Goal: Answer question/provide support

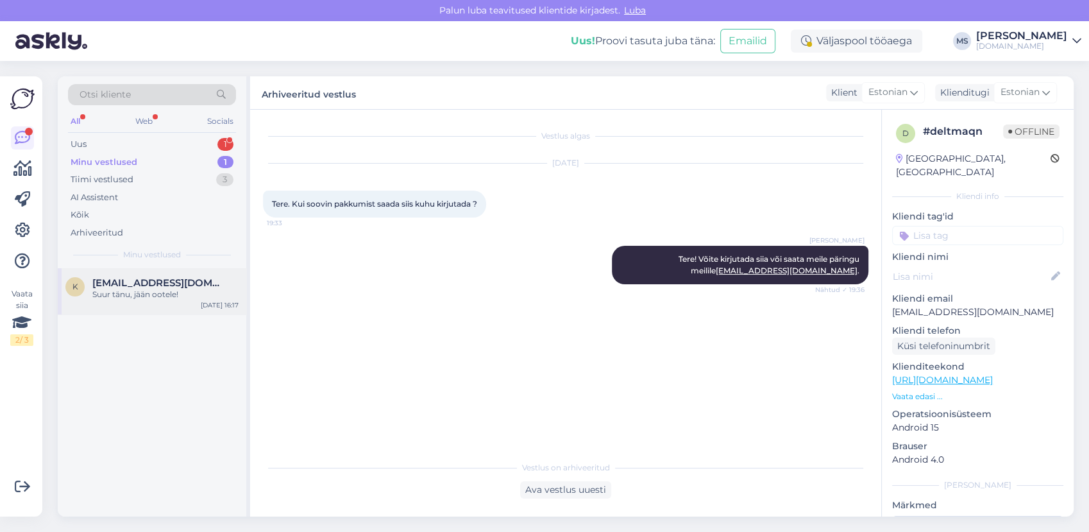
click at [167, 285] on span "[EMAIL_ADDRESS][DOMAIN_NAME]" at bounding box center [158, 283] width 133 height 12
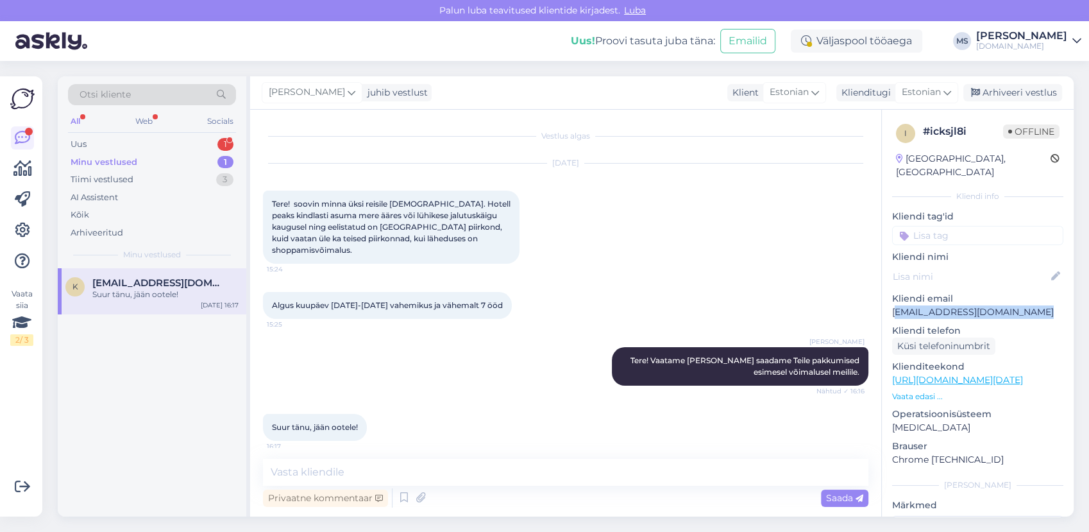
drag, startPoint x: 1040, startPoint y: 298, endPoint x: 896, endPoint y: 296, distance: 143.6
click at [896, 305] on p "[EMAIL_ADDRESS][DOMAIN_NAME]" at bounding box center [977, 311] width 171 height 13
copy p "[EMAIL_ADDRESS][DOMAIN_NAME]"
click at [106, 146] on div "Uus 1" at bounding box center [152, 144] width 168 height 18
click at [118, 156] on div "Minu vestlused" at bounding box center [102, 162] width 63 height 13
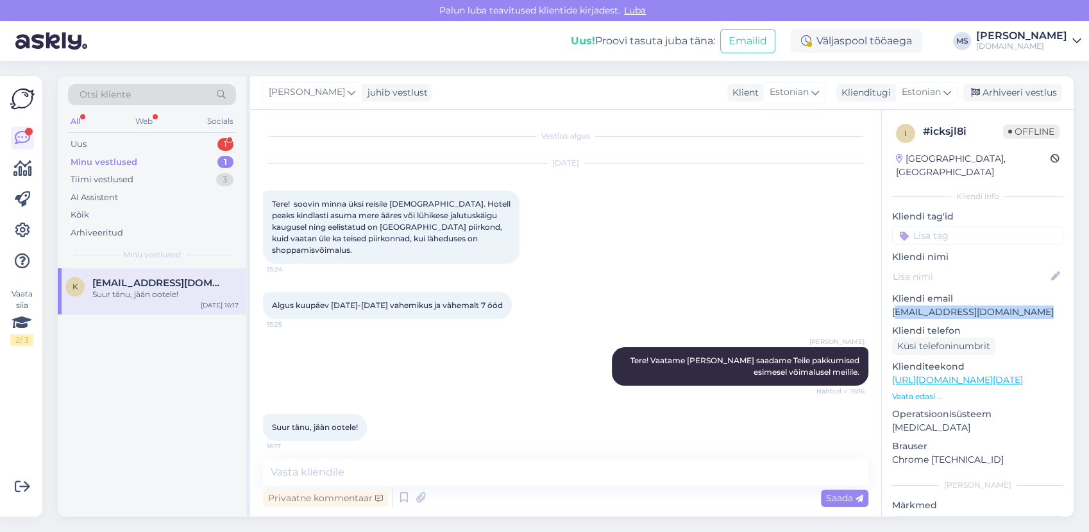
click at [1034, 305] on p "[EMAIL_ADDRESS][DOMAIN_NAME]" at bounding box center [977, 311] width 171 height 13
click at [1038, 305] on p "[EMAIL_ADDRESS][DOMAIN_NAME]" at bounding box center [977, 311] width 171 height 13
click at [1037, 305] on p "[EMAIL_ADDRESS][DOMAIN_NAME]" at bounding box center [977, 311] width 171 height 13
drag, startPoint x: 1036, startPoint y: 293, endPoint x: 895, endPoint y: 302, distance: 140.7
click at [895, 305] on p "[EMAIL_ADDRESS][DOMAIN_NAME]" at bounding box center [977, 311] width 171 height 13
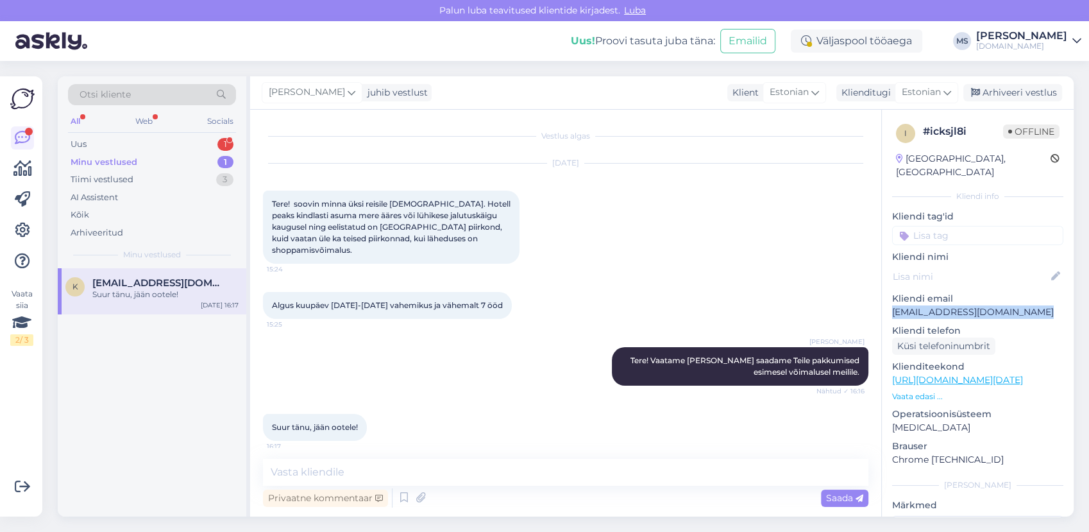
drag, startPoint x: 900, startPoint y: 301, endPoint x: 1027, endPoint y: 298, distance: 127.0
click at [1027, 298] on div "i # icksjl8i Offline [GEOGRAPHIC_DATA], [GEOGRAPHIC_DATA] Kliendi info Kliendi …" at bounding box center [978, 380] width 192 height 541
drag, startPoint x: 1027, startPoint y: 298, endPoint x: 1015, endPoint y: 292, distance: 12.9
copy p "[EMAIL_ADDRESS][DOMAIN_NAME]"
drag, startPoint x: 1036, startPoint y: 299, endPoint x: 895, endPoint y: 304, distance: 141.8
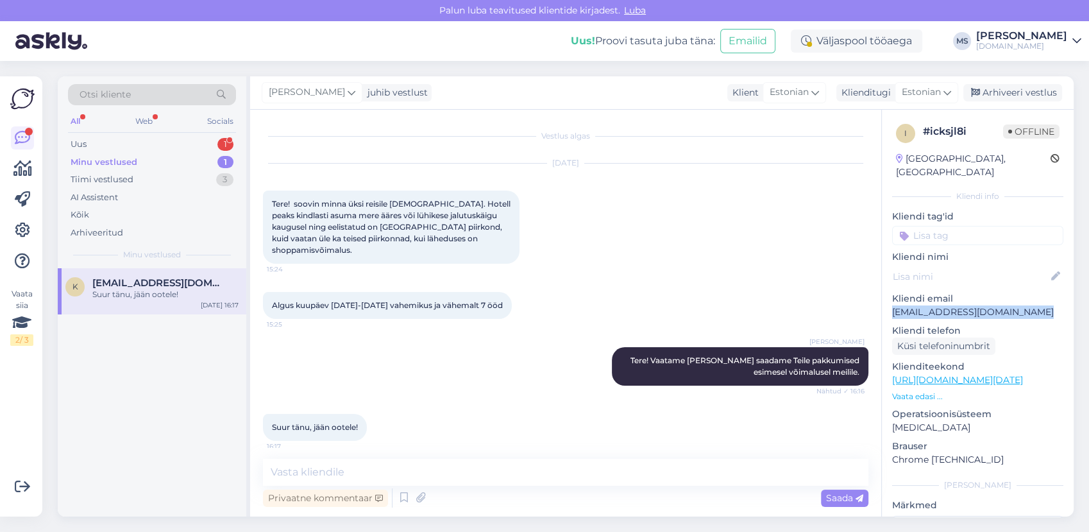
click at [891, 306] on div "i # icksjl8i Offline [GEOGRAPHIC_DATA], [GEOGRAPHIC_DATA] Kliendi info Kliendi …" at bounding box center [978, 380] width 192 height 541
copy p "[EMAIL_ADDRESS][DOMAIN_NAME]"
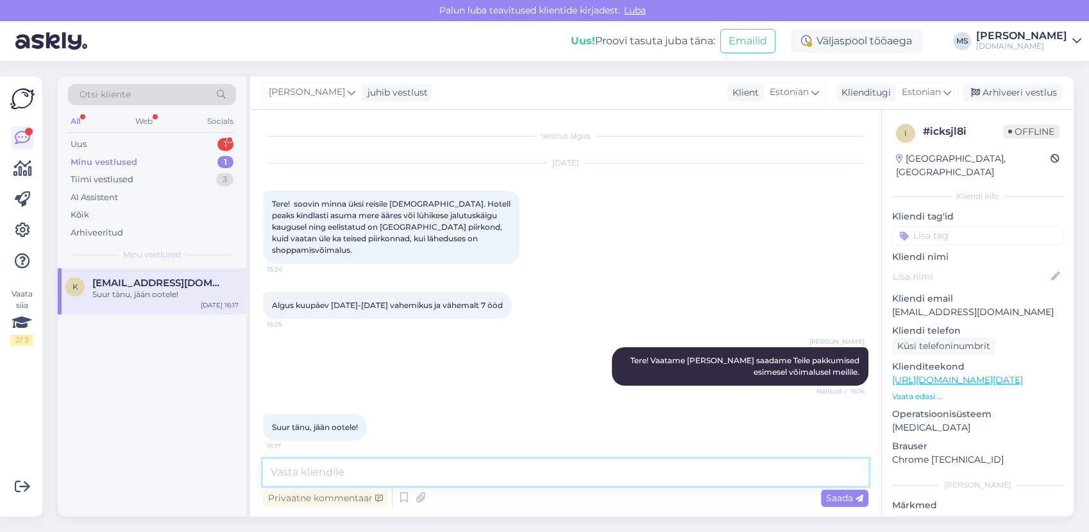
click at [397, 475] on textarea at bounding box center [565, 471] width 605 height 27
type textarea "Pakkumised on saadetud Teile meilile. :)"
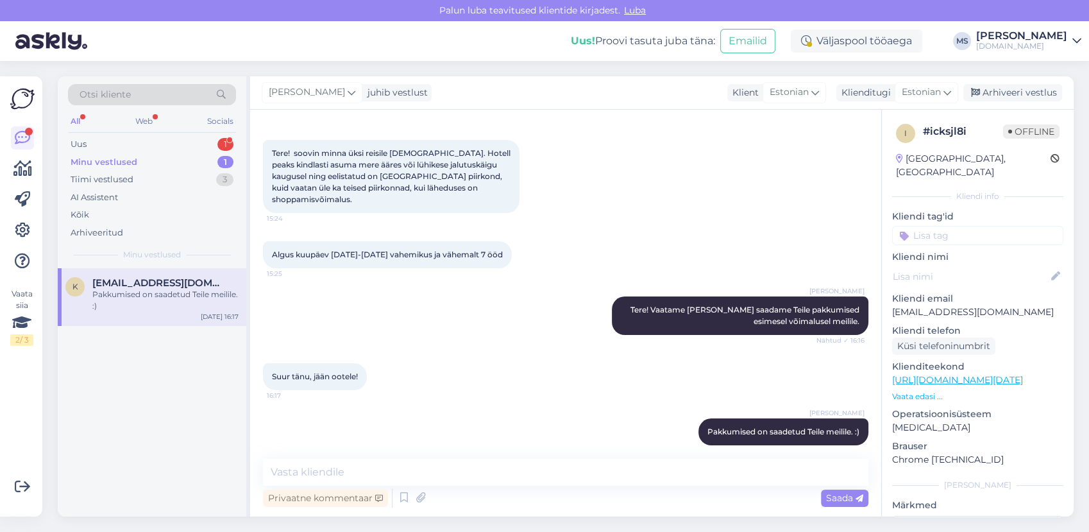
drag, startPoint x: 1002, startPoint y: 90, endPoint x: 401, endPoint y: 135, distance: 602.5
click at [1002, 90] on div "Arhiveeri vestlus" at bounding box center [1012, 92] width 99 height 17
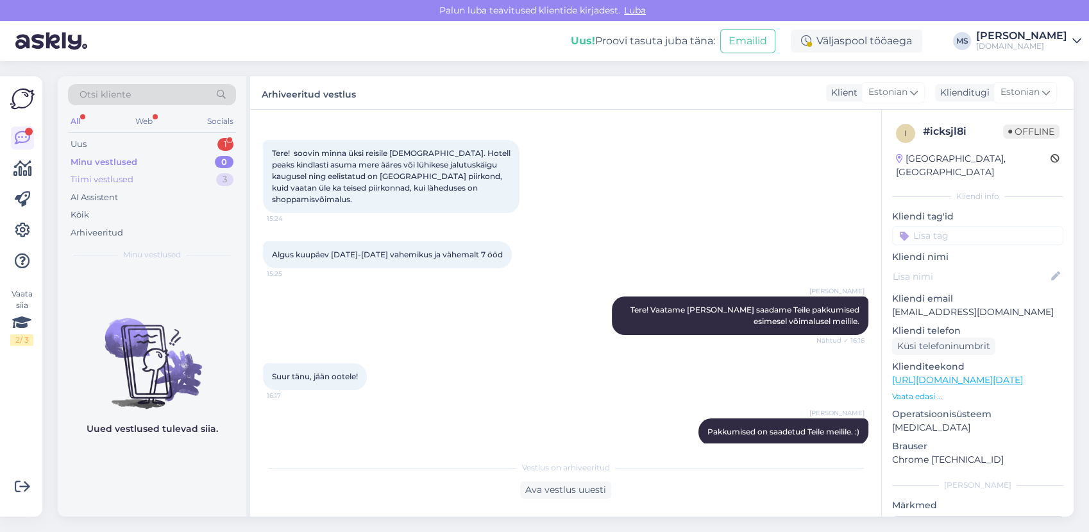
click at [165, 171] on div "Tiimi vestlused 3" at bounding box center [152, 180] width 168 height 18
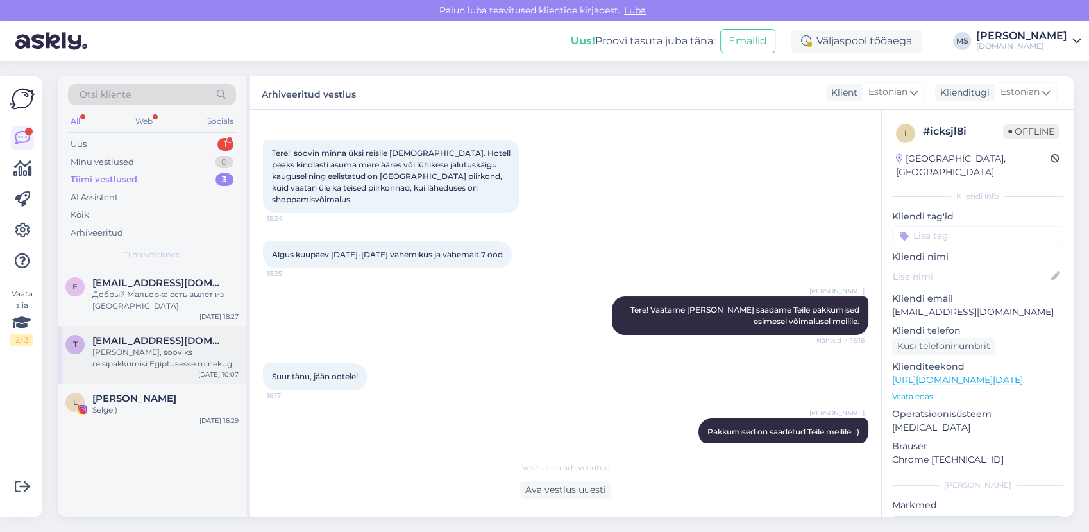
click at [147, 335] on span "[EMAIL_ADDRESS][DOMAIN_NAME]" at bounding box center [158, 341] width 133 height 12
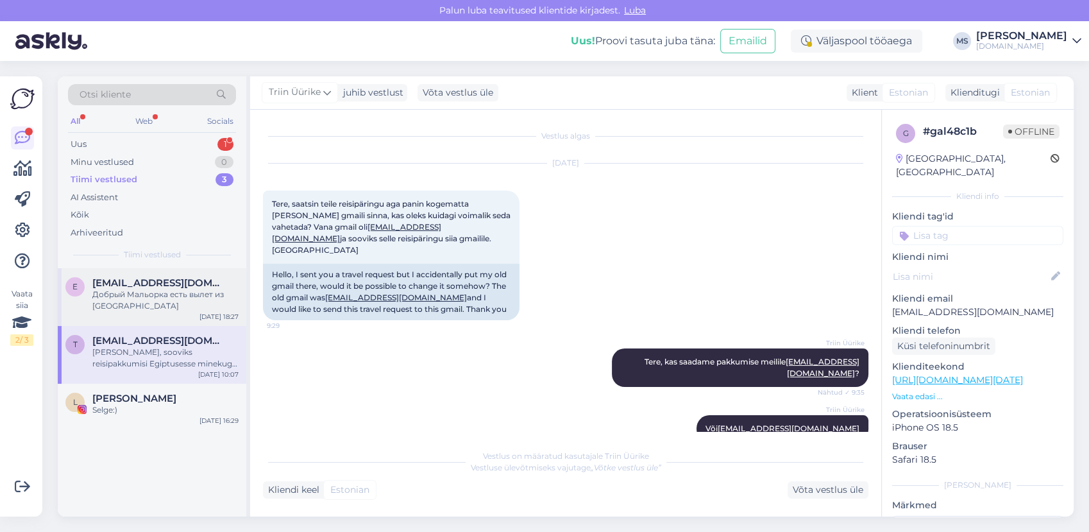
scroll to position [380, 0]
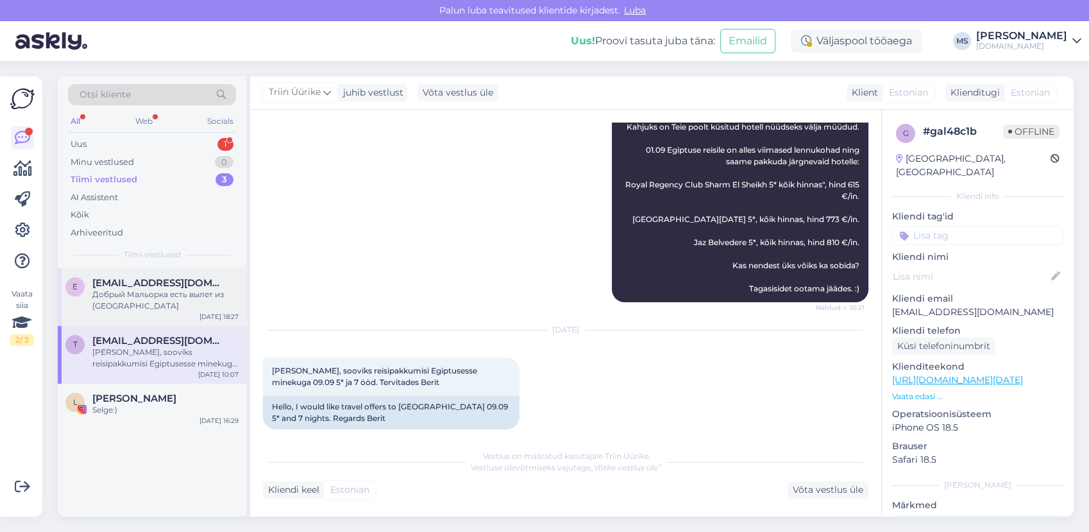
click at [139, 316] on div "e [EMAIL_ADDRESS][DOMAIN_NAME] Добрый Мальорка есть вылет из [GEOGRAPHIC_DATA] …" at bounding box center [152, 297] width 189 height 58
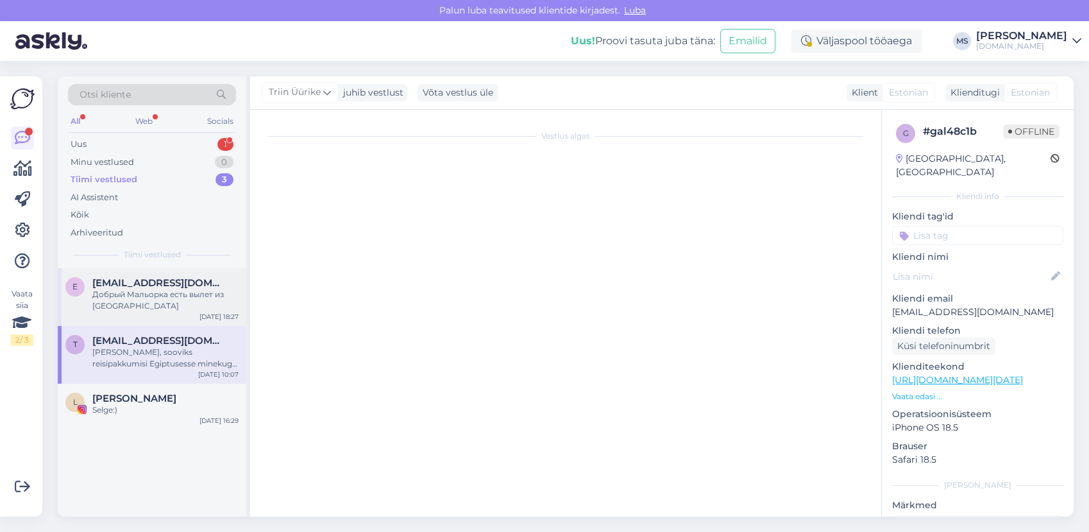
scroll to position [0, 0]
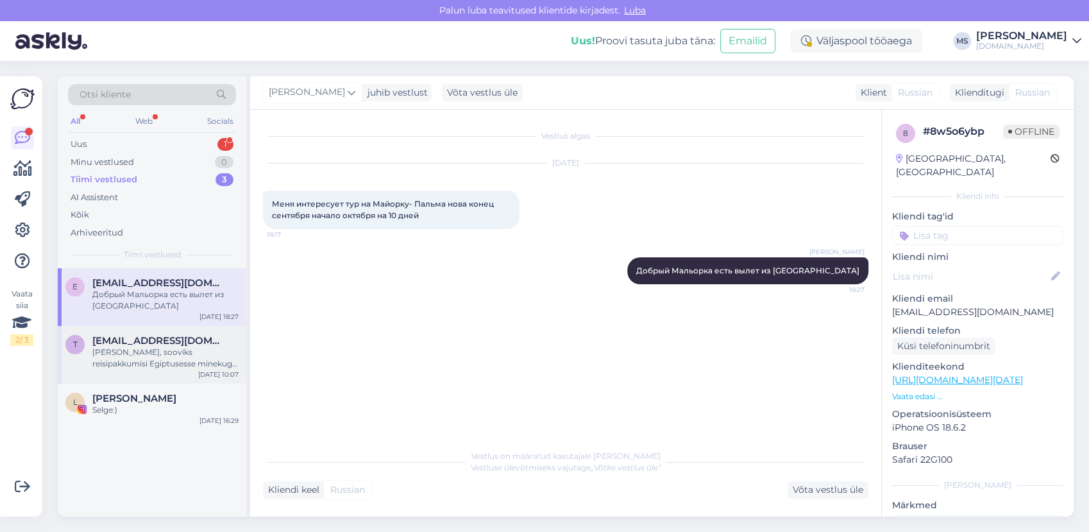
click at [142, 346] on div "[PERSON_NAME], sooviks reisipakkumisi Egiptusesse minekuga 09.09 5* ja 7 ööd. T…" at bounding box center [165, 357] width 146 height 23
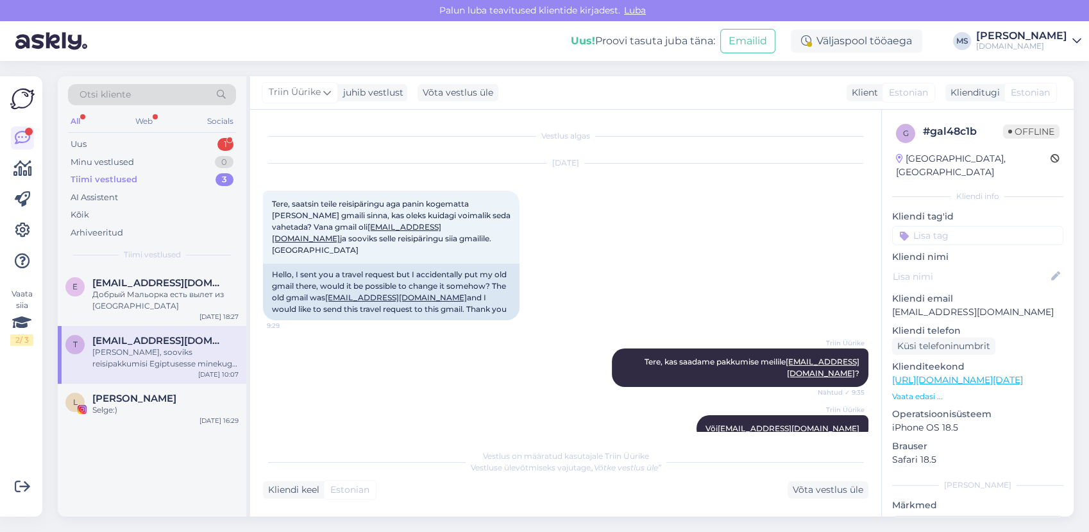
scroll to position [380, 0]
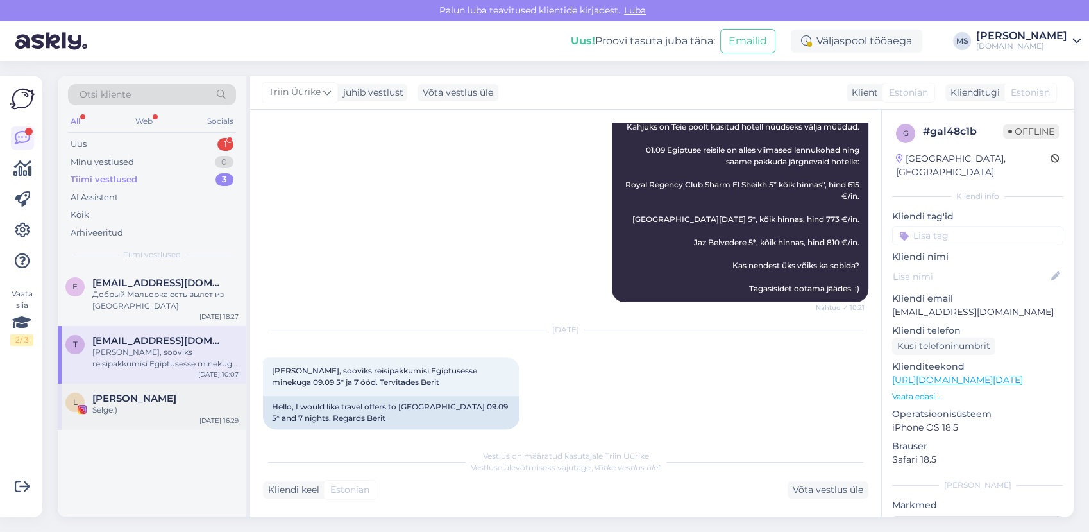
click at [139, 390] on div "[PERSON_NAME]:) [DATE] 16:29" at bounding box center [152, 406] width 189 height 46
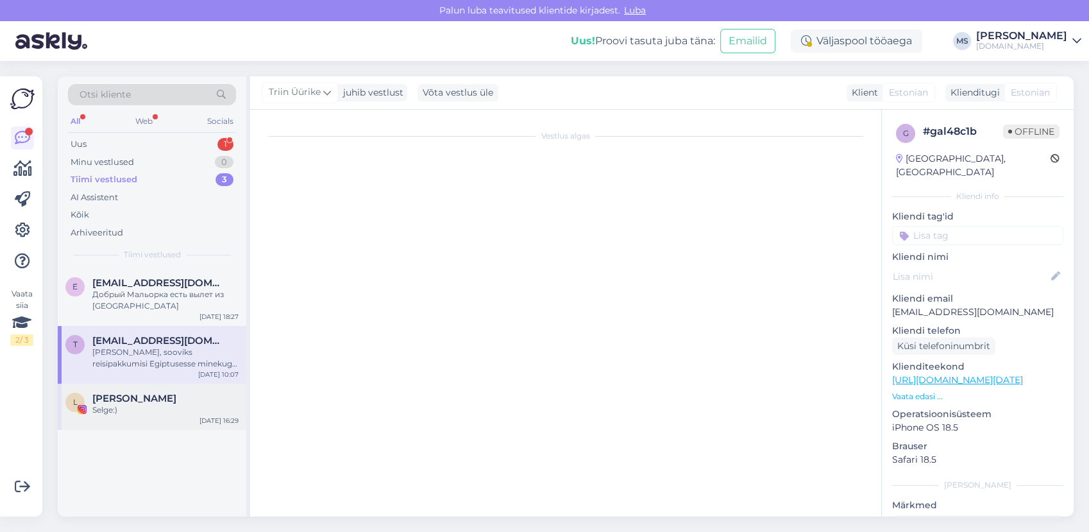
scroll to position [389, 0]
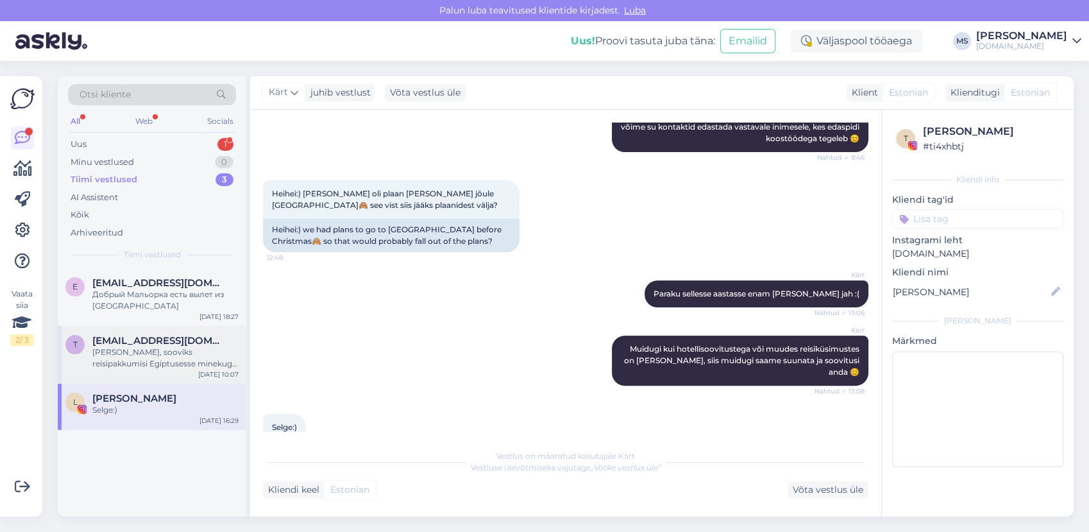
click at [137, 377] on div "t [EMAIL_ADDRESS][DOMAIN_NAME] [PERSON_NAME], sooviks reisipakkumisi Egiptusess…" at bounding box center [152, 355] width 189 height 58
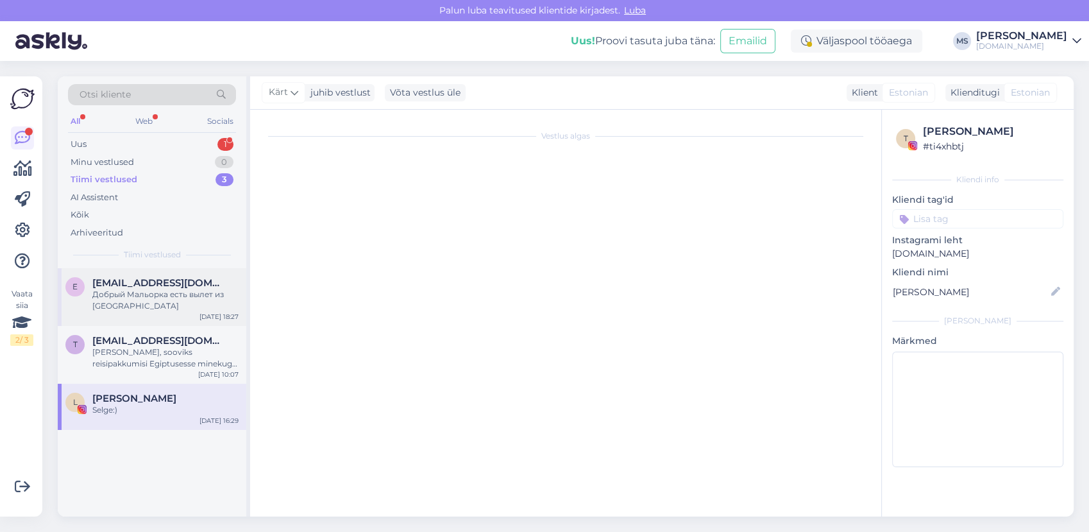
scroll to position [380, 0]
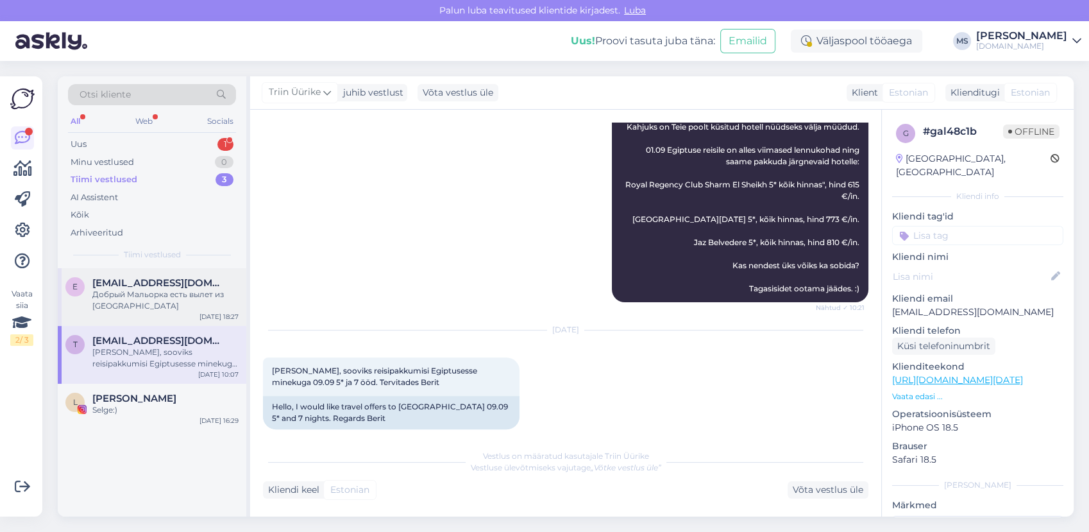
click at [128, 321] on div "e [EMAIL_ADDRESS][DOMAIN_NAME] Добрый Мальорка есть вылет из [GEOGRAPHIC_DATA] …" at bounding box center [152, 297] width 189 height 58
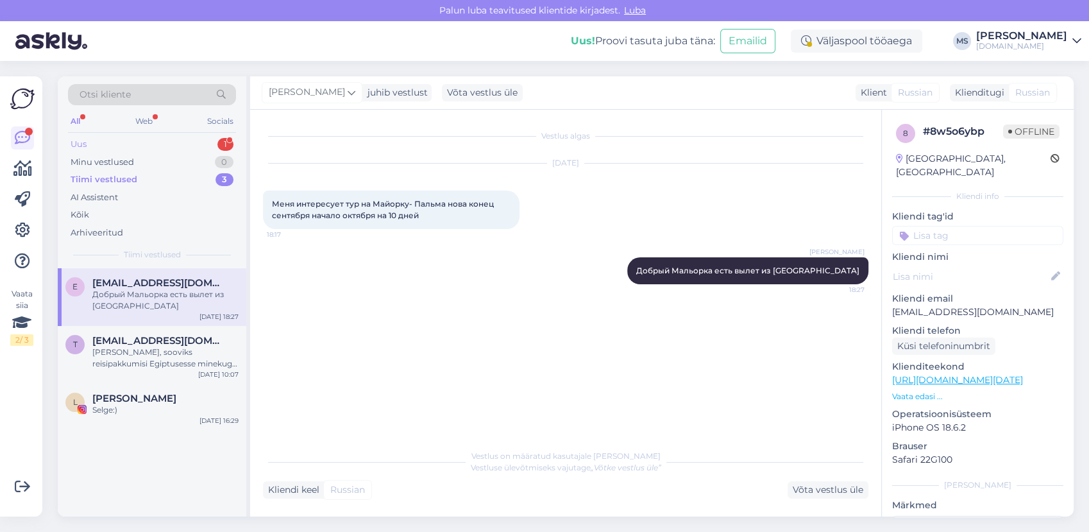
click at [94, 145] on div "Uus 1" at bounding box center [152, 144] width 168 height 18
